Goal: Information Seeking & Learning: Learn about a topic

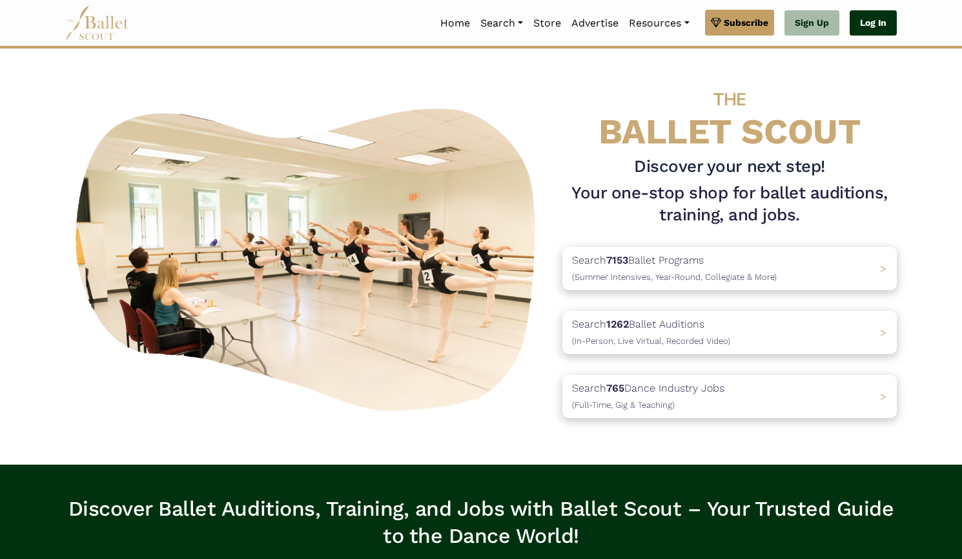
click at [868, 14] on link "Log In" at bounding box center [873, 23] width 47 height 26
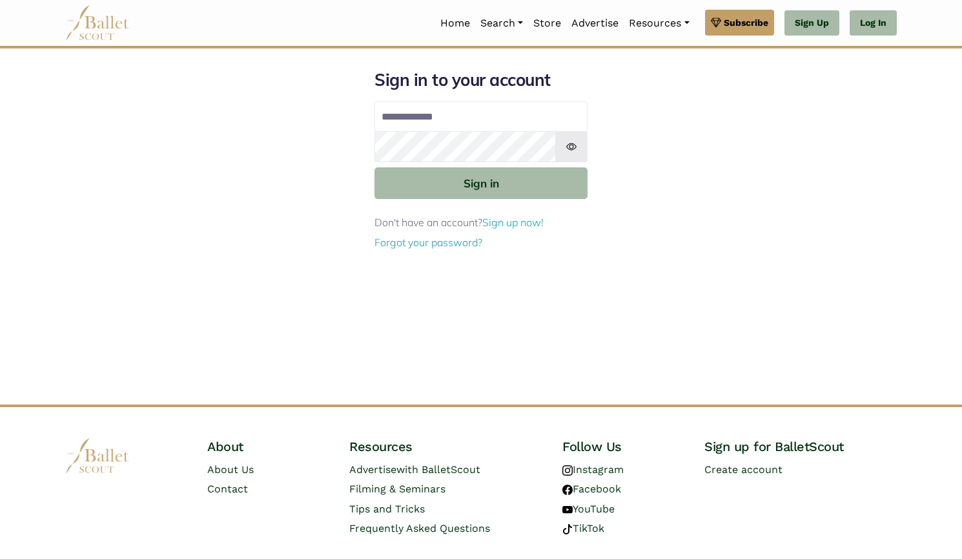
type input "**********"
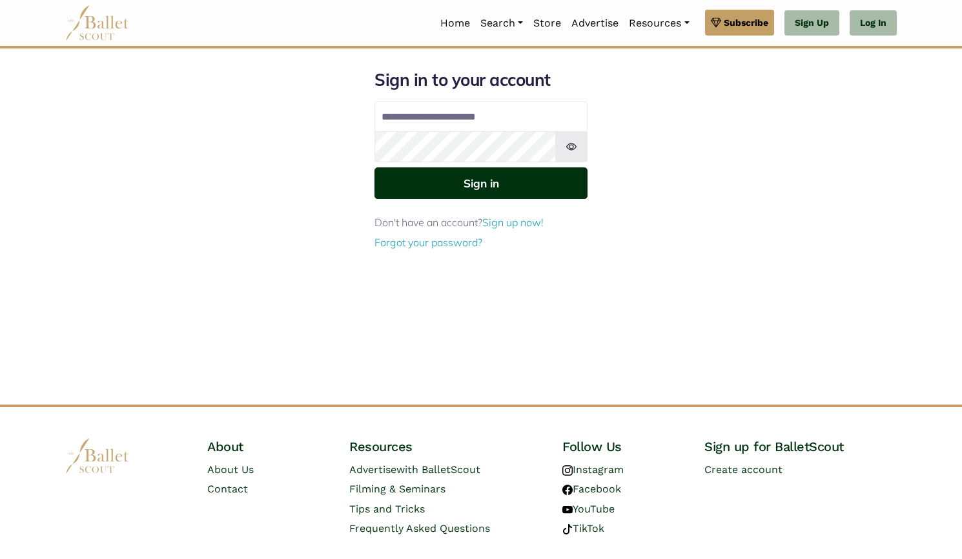
click at [408, 192] on button "Sign in" at bounding box center [481, 183] width 213 height 32
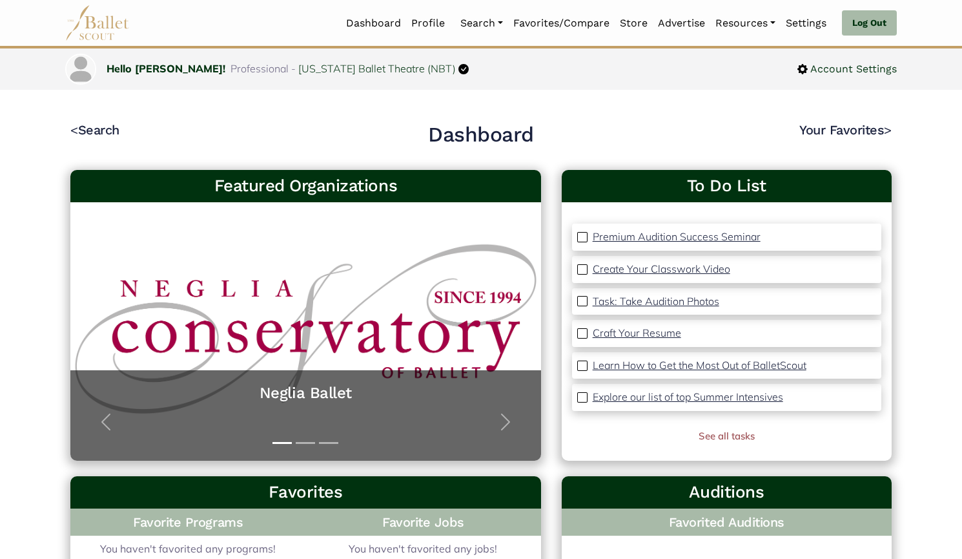
click at [490, 81] on link "Programs" at bounding box center [517, 86] width 124 height 20
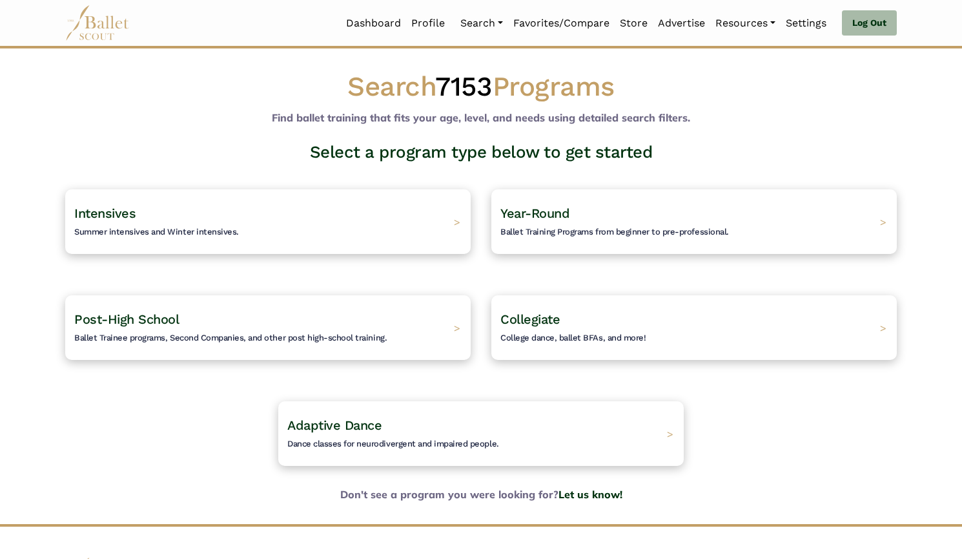
click at [409, 308] on div "Post-High School Ballet Trainee programs, Second Companies, and other post high…" at bounding box center [268, 327] width 406 height 65
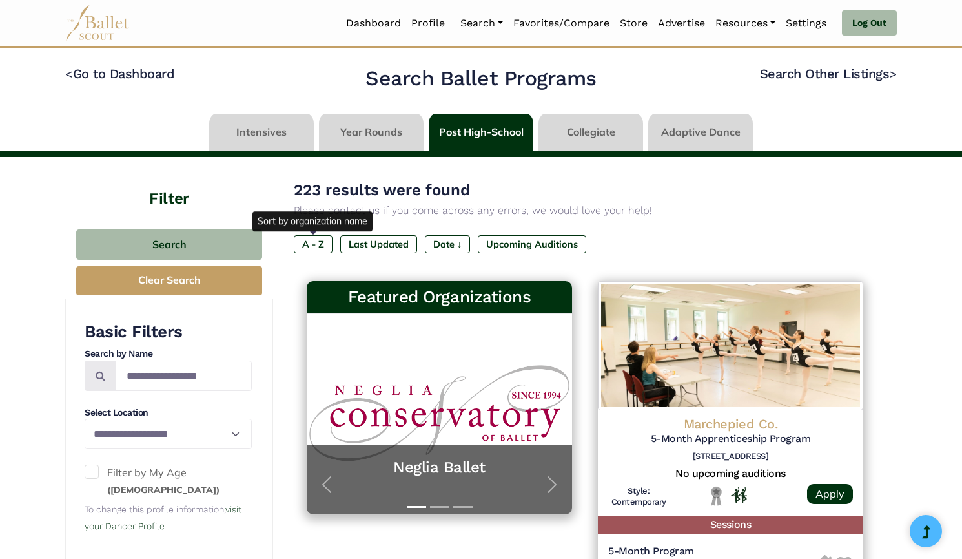
click at [318, 244] on label "A - Z" at bounding box center [313, 244] width 39 height 18
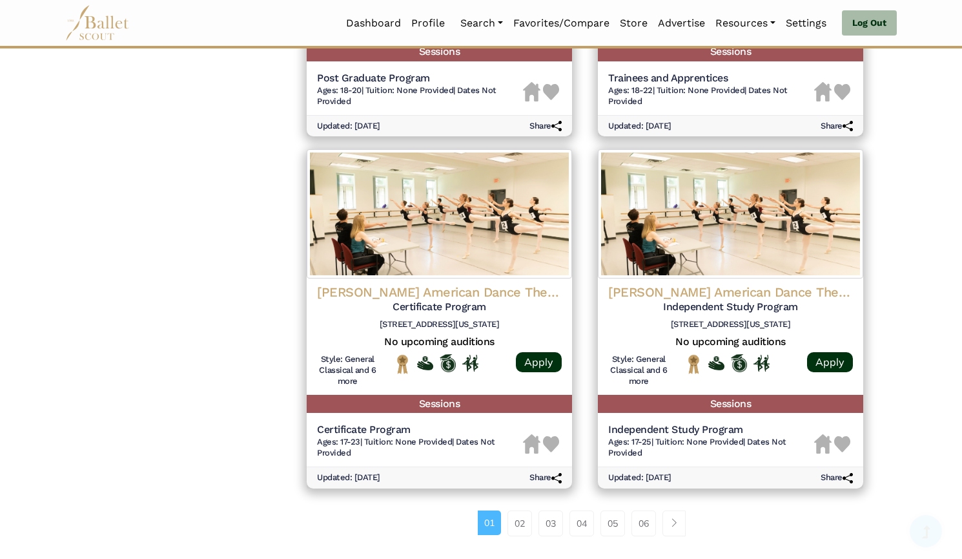
scroll to position [1745, 0]
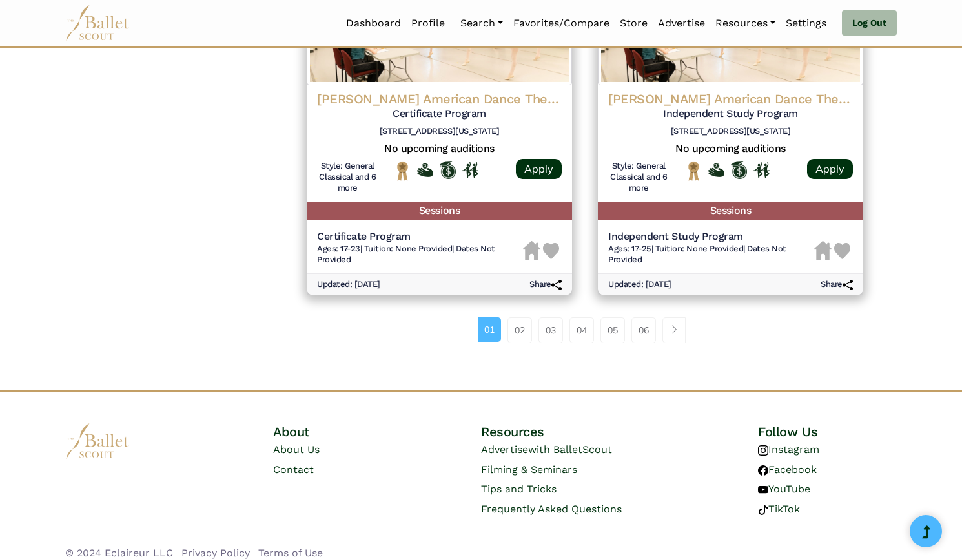
click at [641, 317] on link "06" at bounding box center [644, 330] width 25 height 26
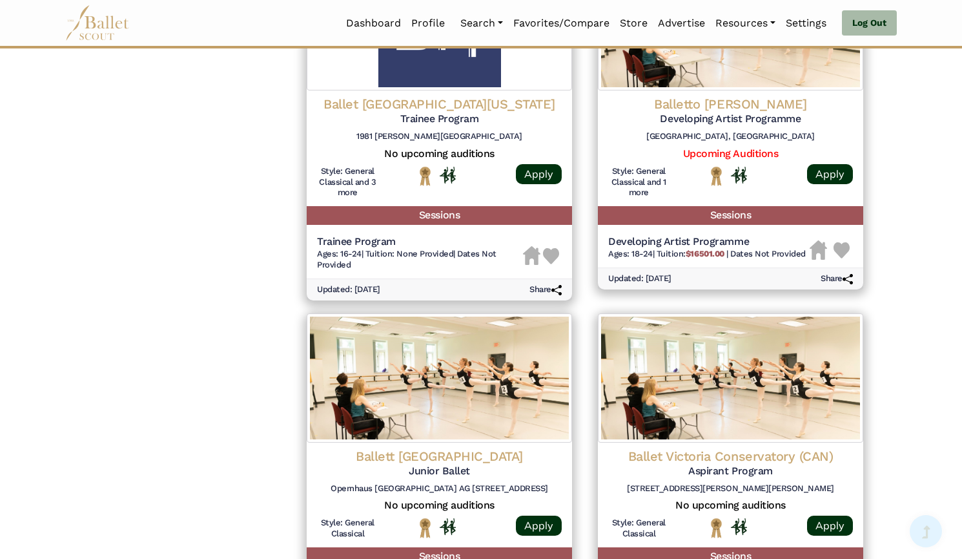
scroll to position [1723, 0]
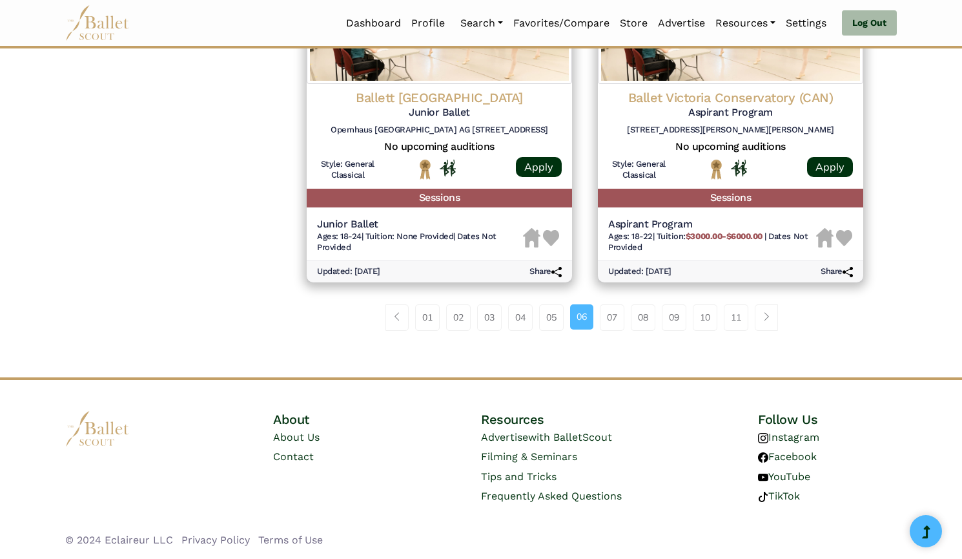
click at [740, 318] on link "11" at bounding box center [736, 317] width 25 height 26
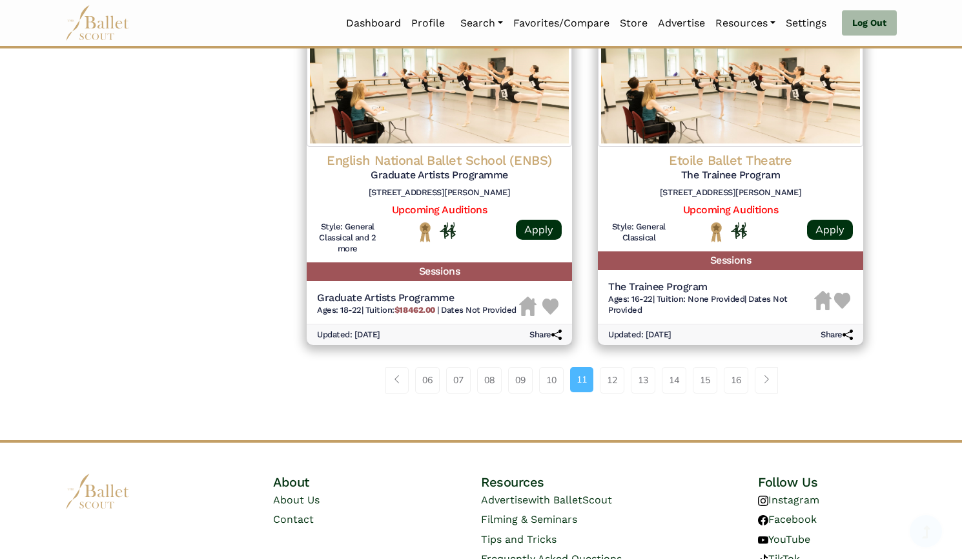
scroll to position [1712, 0]
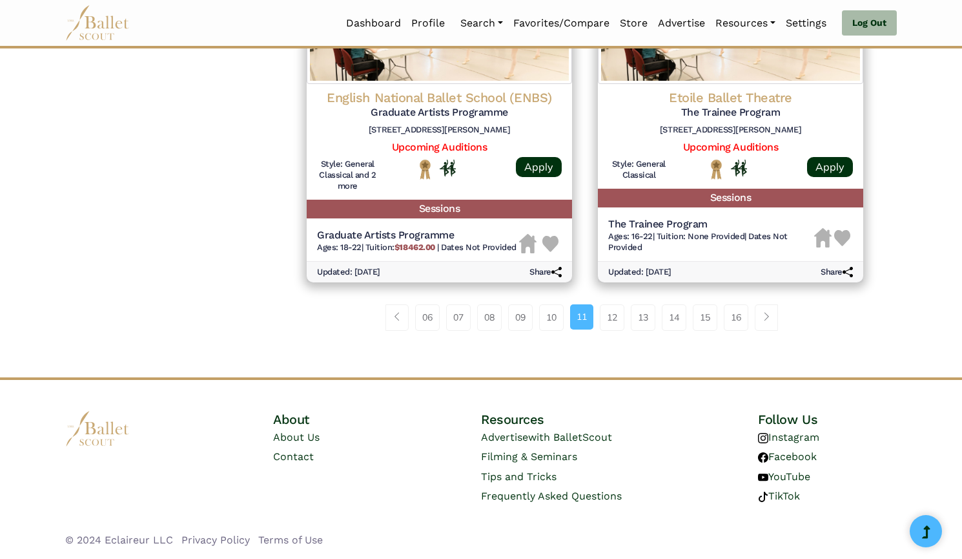
click at [711, 311] on link "15" at bounding box center [705, 317] width 25 height 26
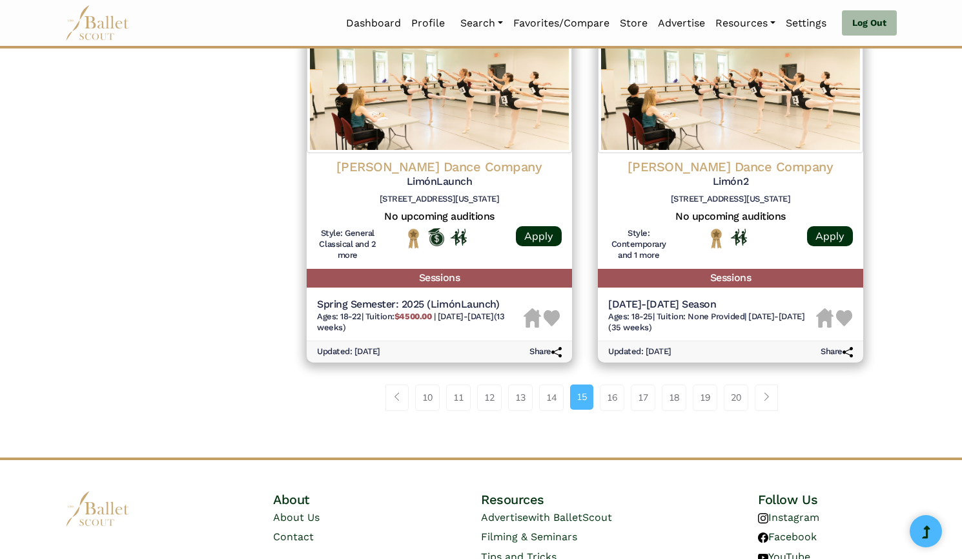
scroll to position [1723, 0]
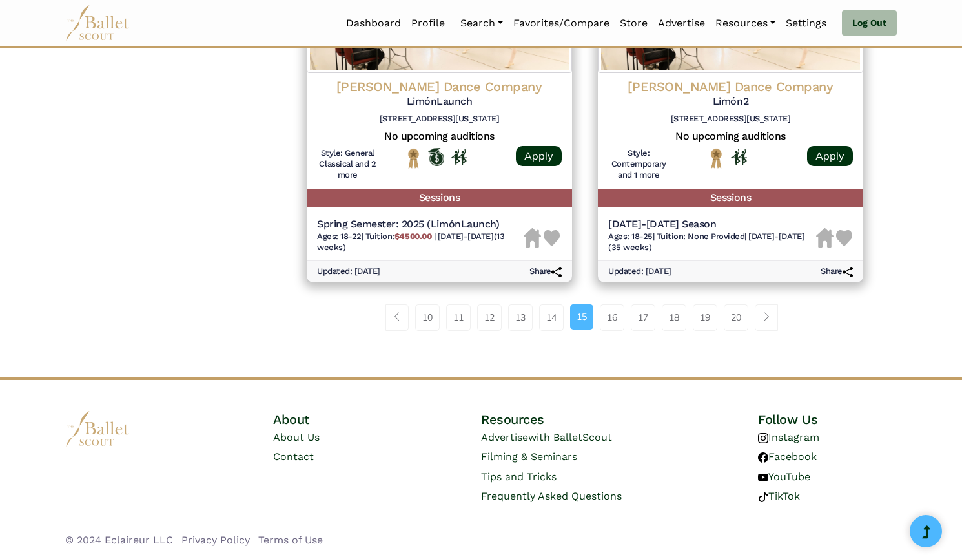
click at [528, 318] on link "13" at bounding box center [520, 317] width 25 height 26
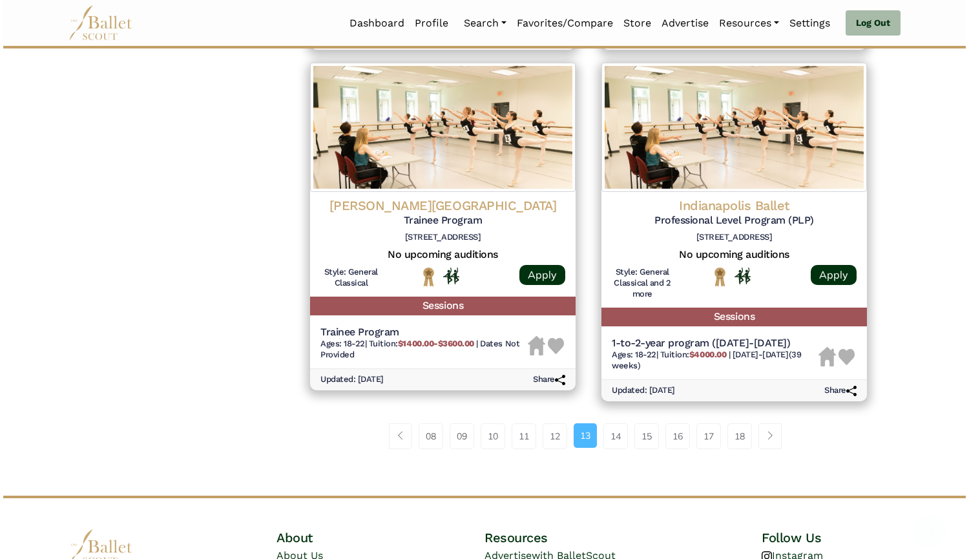
scroll to position [1756, 0]
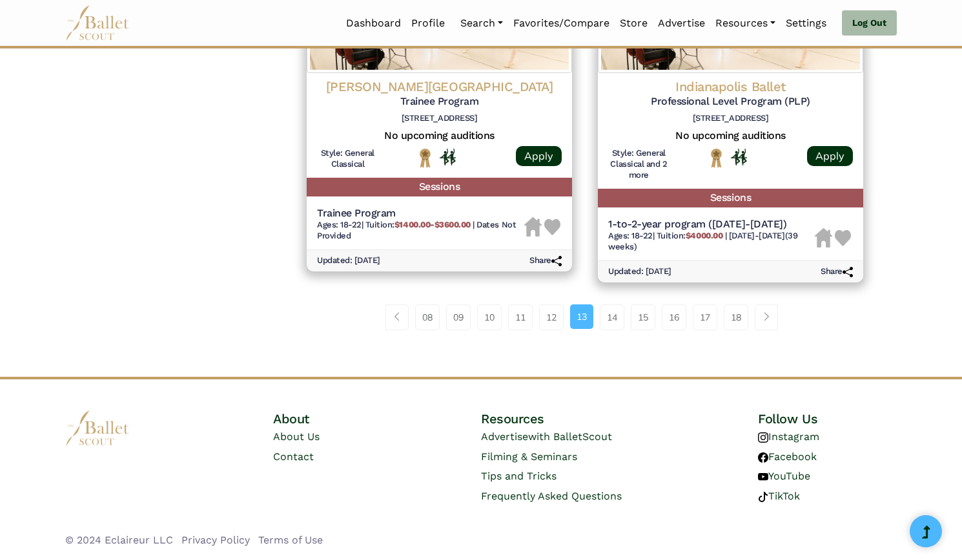
click at [716, 121] on h6 "502 N Capitol Ave B, Indianapolis, IN 46204" at bounding box center [730, 118] width 245 height 11
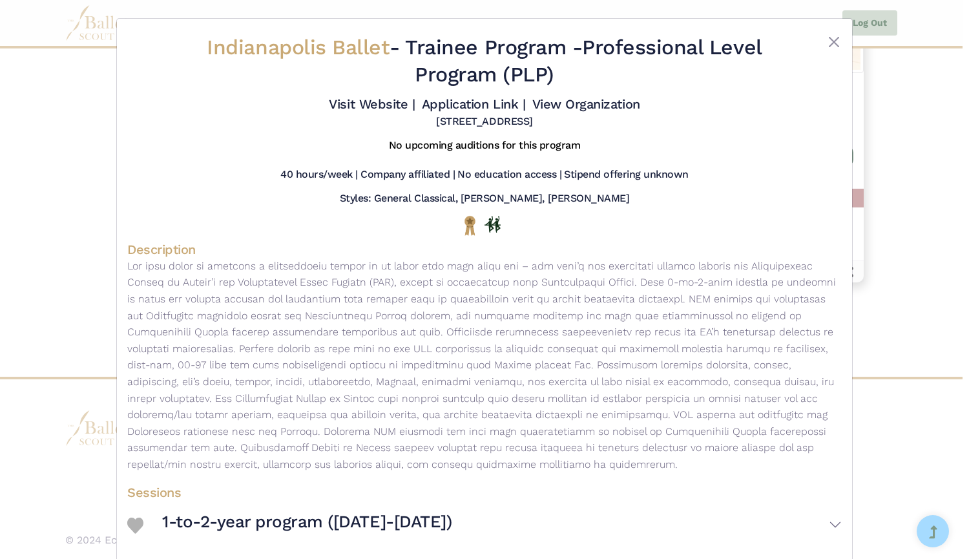
click at [192, 48] on h2 "Indianapolis Ballet - Trainee Program - Professional Level Program (PLP)" at bounding box center [485, 61] width 596 height 54
drag, startPoint x: 192, startPoint y: 48, endPoint x: 388, endPoint y: 34, distance: 196.2
click at [388, 34] on h2 "Indianapolis Ballet - Trainee Program - Professional Level Program (PLP)" at bounding box center [485, 61] width 596 height 54
copy h2 "Indianapolis Ballet"
